Goal: Complete application form

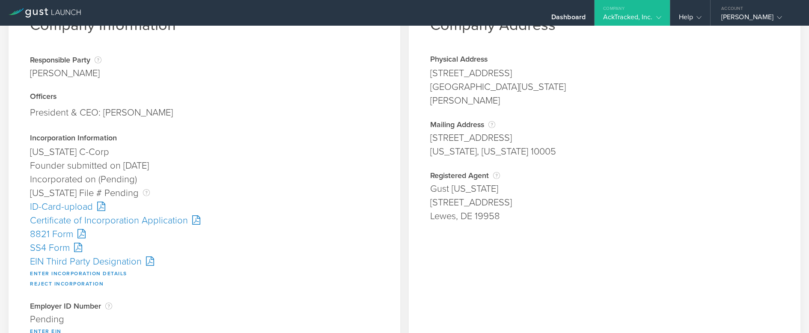
scroll to position [128, 0]
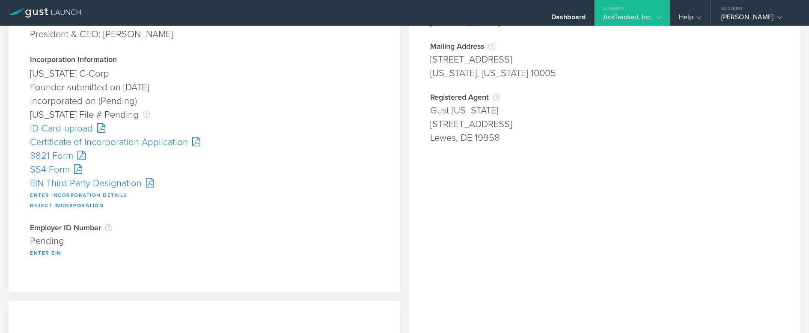
click at [71, 193] on button "Enter Incorporation Details" at bounding box center [78, 195] width 97 height 10
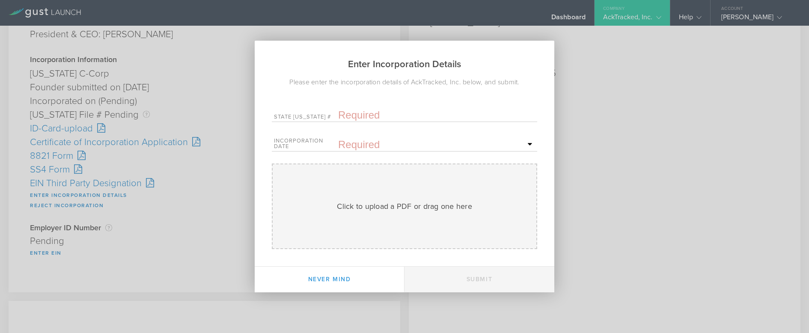
click at [352, 116] on input "text" at bounding box center [436, 115] width 197 height 13
paste input "10337340"
type input "10337340"
click at [350, 146] on input "text" at bounding box center [436, 144] width 197 height 13
click at [488, 216] on span "18" at bounding box center [489, 218] width 15 height 15
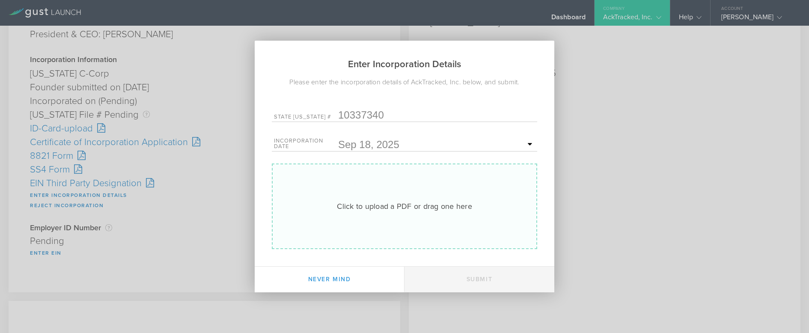
click at [412, 199] on div "Click to upload a PDF or drag one here Uploading" at bounding box center [404, 207] width 265 height 86
type input "C:\fakepath\10337340.pdf"
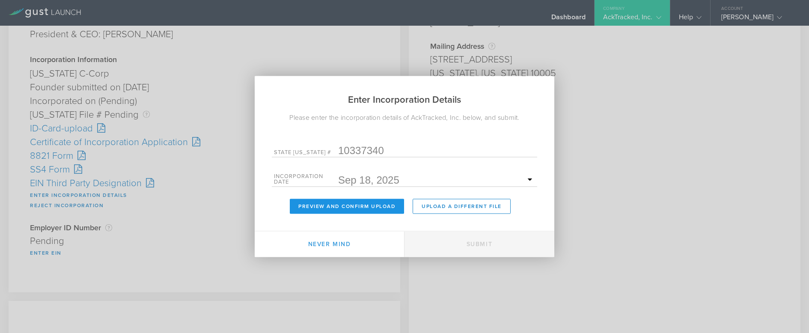
click at [338, 205] on button "Preview and Confirm Upload" at bounding box center [347, 206] width 114 height 15
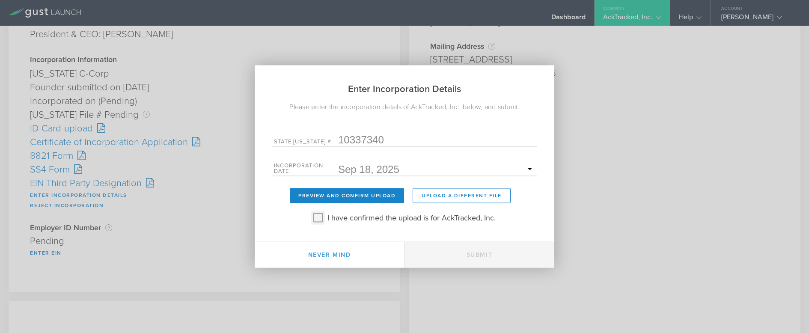
click at [318, 220] on input "I have confirmed the upload is for AckTracked, Inc." at bounding box center [318, 218] width 14 height 14
checkbox input "true"
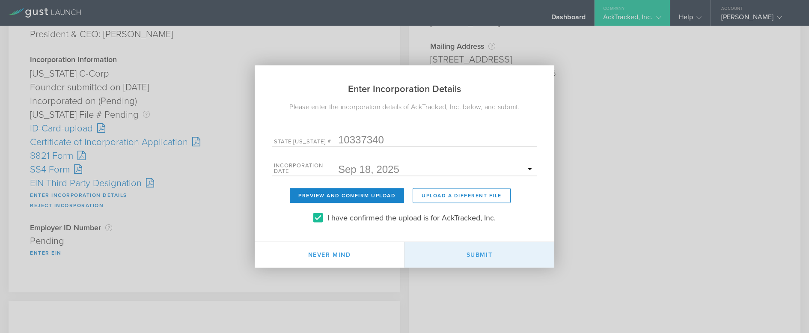
drag, startPoint x: 485, startPoint y: 259, endPoint x: 473, endPoint y: 259, distance: 12.8
click at [487, 259] on button "Submit" at bounding box center [479, 255] width 150 height 26
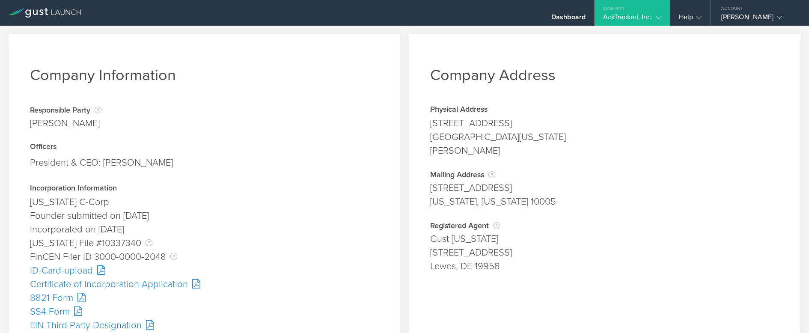
click at [48, 309] on div "SS4 Form" at bounding box center [204, 312] width 349 height 14
click at [398, 164] on div "Company Information Responsible Party The name of the party responsible for fil…" at bounding box center [204, 319] width 400 height 578
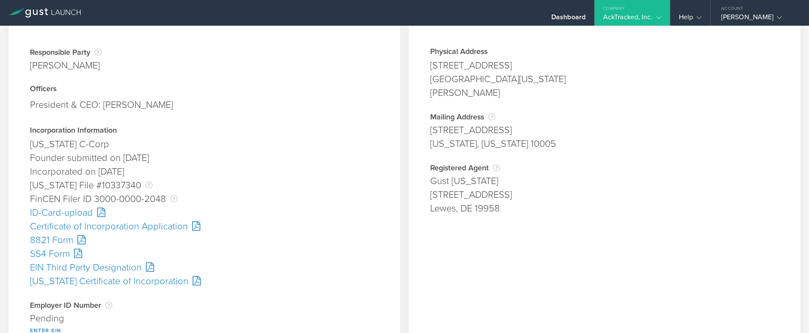
scroll to position [171, 0]
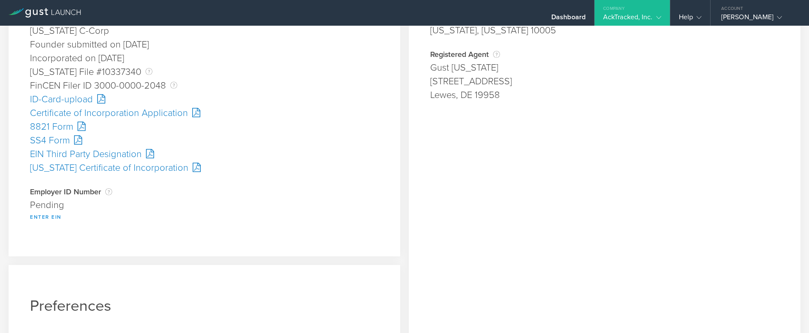
click at [36, 214] on button "Enter EIN" at bounding box center [46, 217] width 32 height 10
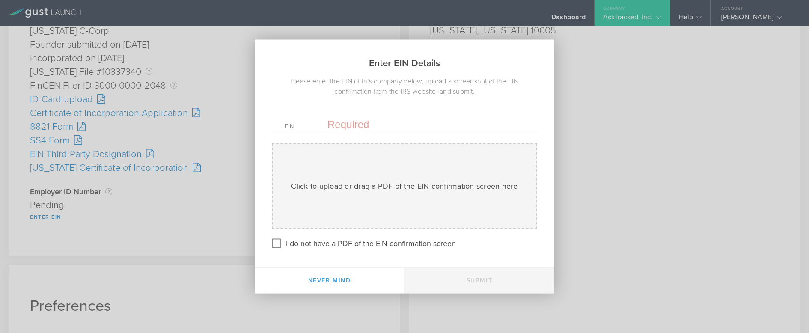
click at [351, 120] on input "text" at bounding box center [425, 124] width 197 height 13
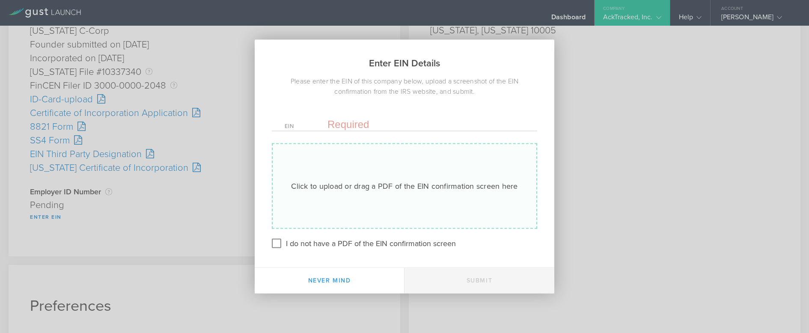
paste input "[US_EMPLOYER_IDENTIFICATION_NUMBER]"
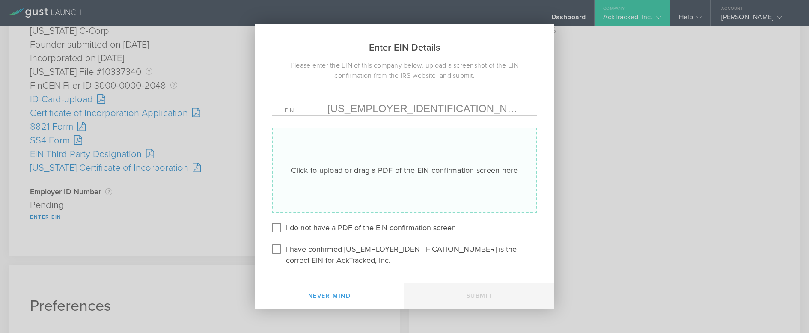
type input "[US_EMPLOYER_IDENTIFICATION_NUMBER]"
click at [347, 169] on div "Click to upload or drag a PDF of the EIN confirmation screen here Uploading" at bounding box center [404, 171] width 265 height 86
type input "C:\fakepath\EIN.pdf"
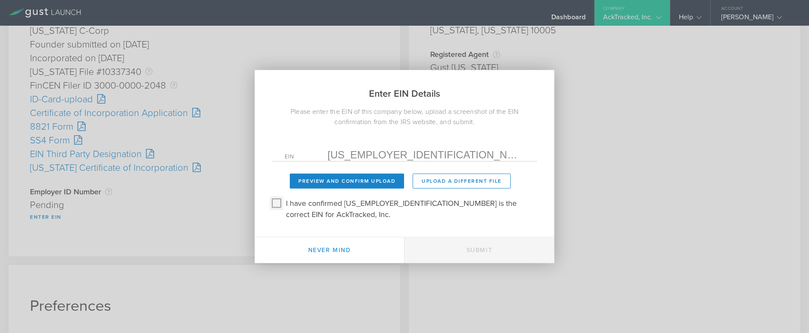
click at [283, 208] on input "I have confirmed 39-4479774 is the correct EIN for AckTracked, Inc." at bounding box center [277, 203] width 14 height 14
checkbox input "true"
click at [328, 183] on button "Preview and Confirm Upload" at bounding box center [347, 181] width 114 height 15
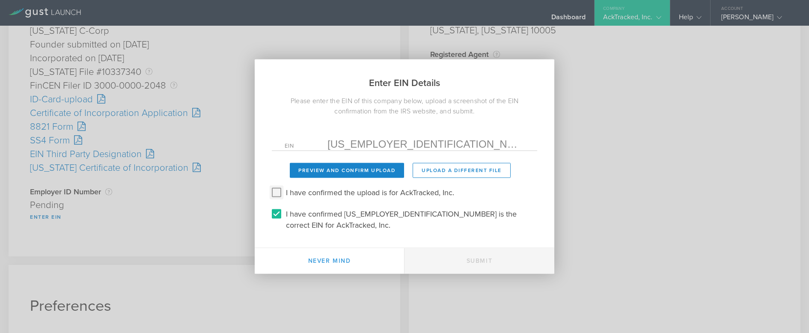
drag, startPoint x: 274, startPoint y: 197, endPoint x: 278, endPoint y: 201, distance: 5.4
click at [275, 197] on input "I have confirmed the upload is for AckTracked, Inc." at bounding box center [277, 193] width 14 height 14
checkbox input "true"
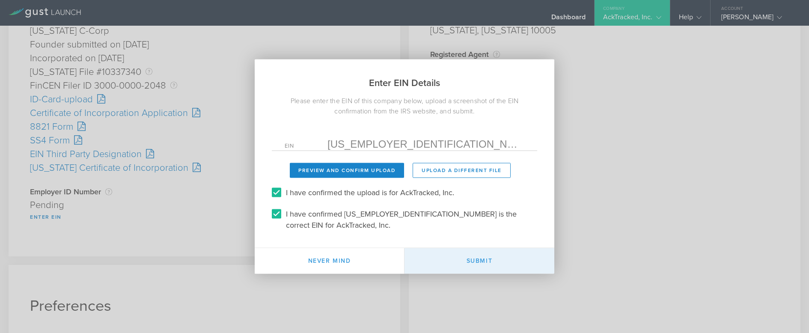
drag, startPoint x: 487, startPoint y: 256, endPoint x: 482, endPoint y: 262, distance: 7.6
click at [488, 256] on button "Submit" at bounding box center [479, 261] width 150 height 26
